Goal: Information Seeking & Learning: Learn about a topic

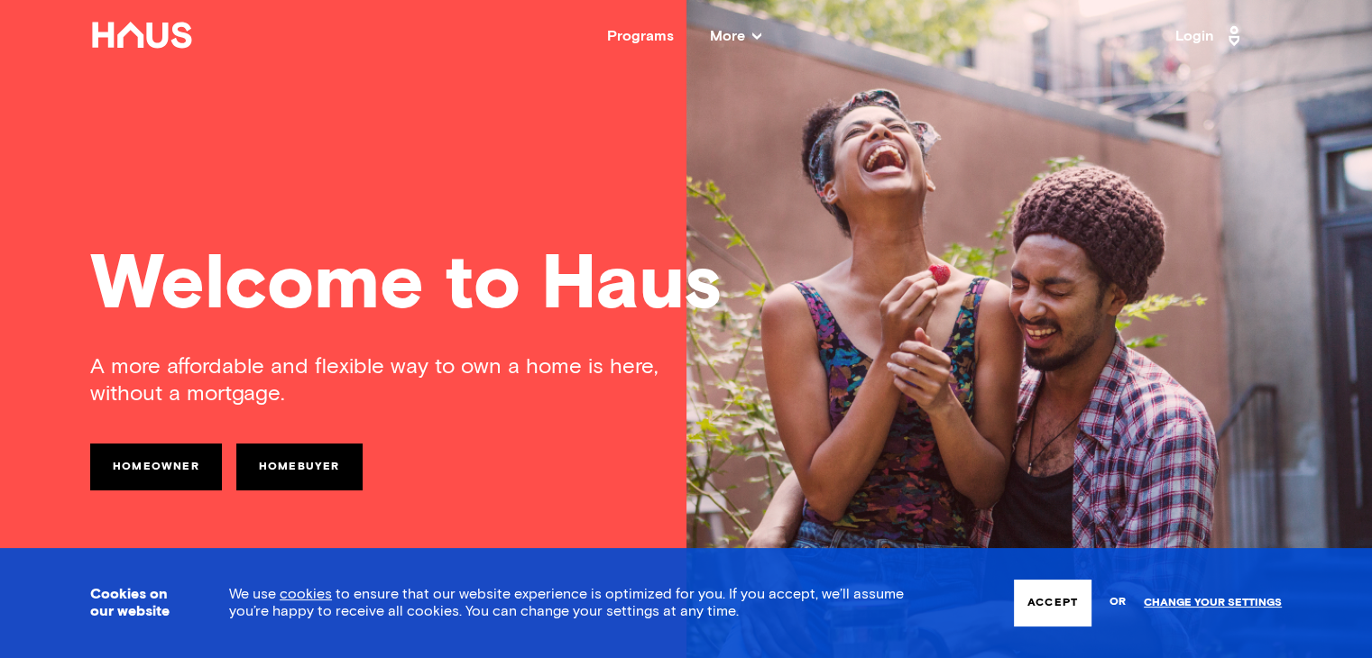
click at [948, 639] on div "Cookies on our website We use cookies to ensure that our website experience is …" at bounding box center [686, 603] width 1372 height 110
click at [1051, 607] on button "Accept" at bounding box center [1053, 603] width 78 height 47
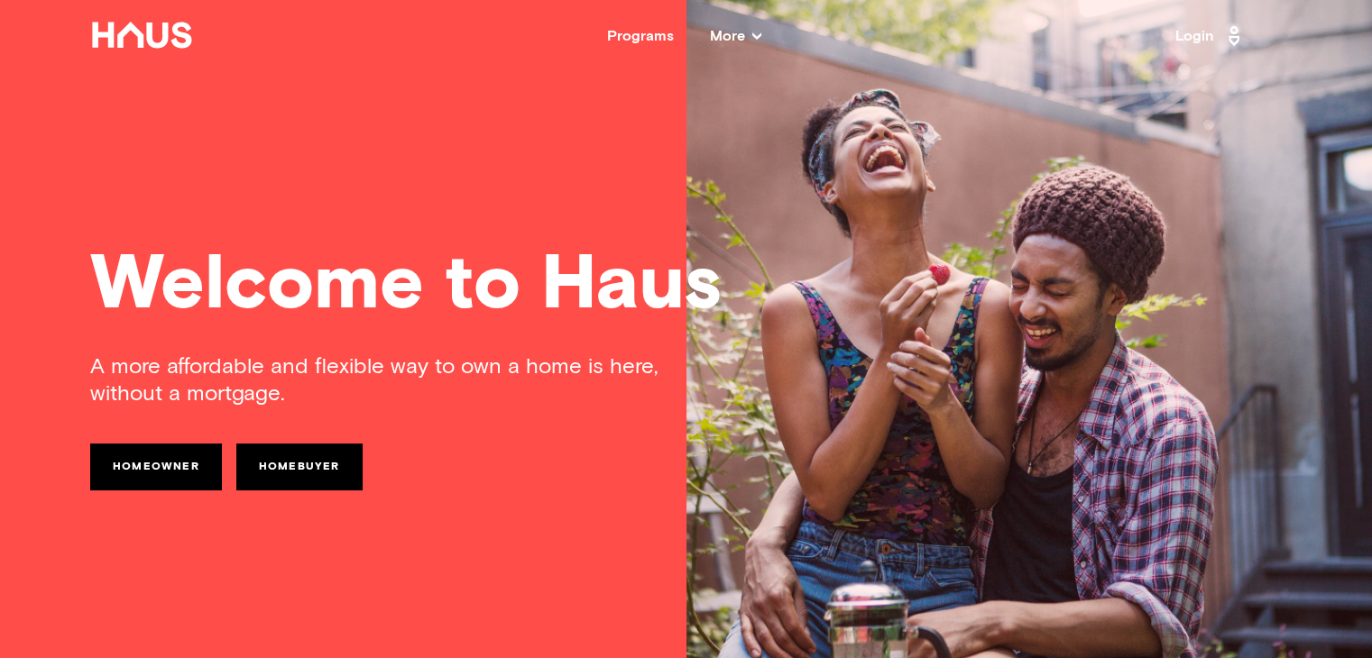
click at [739, 35] on span "More" at bounding box center [735, 36] width 51 height 14
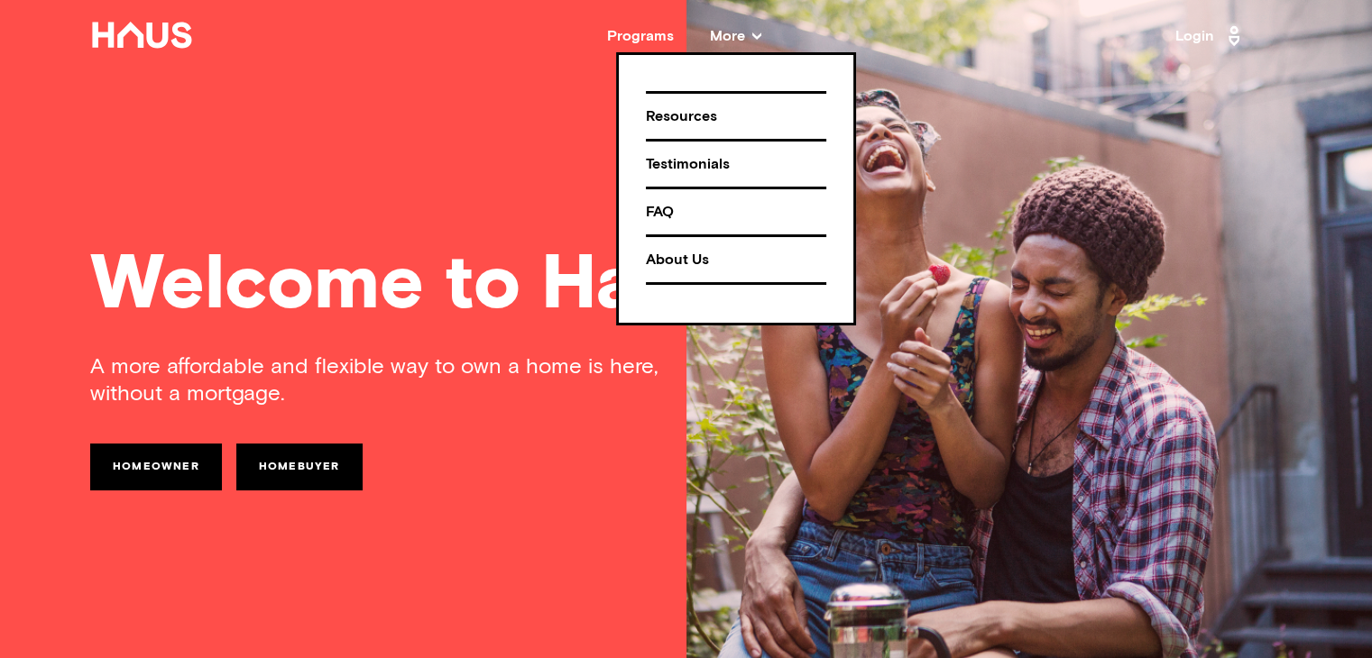
click at [669, 30] on div "Programs" at bounding box center [640, 36] width 67 height 14
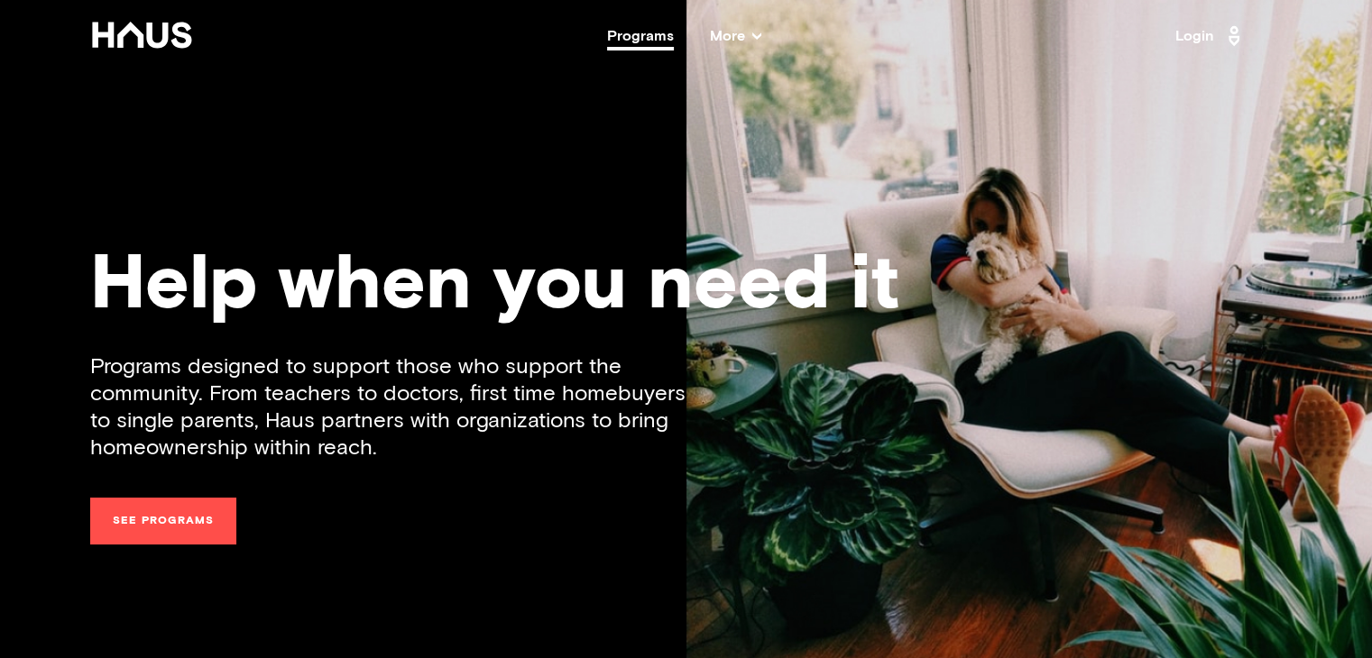
click at [134, 44] on icon at bounding box center [142, 35] width 104 height 27
